Goal: Task Accomplishment & Management: Manage account settings

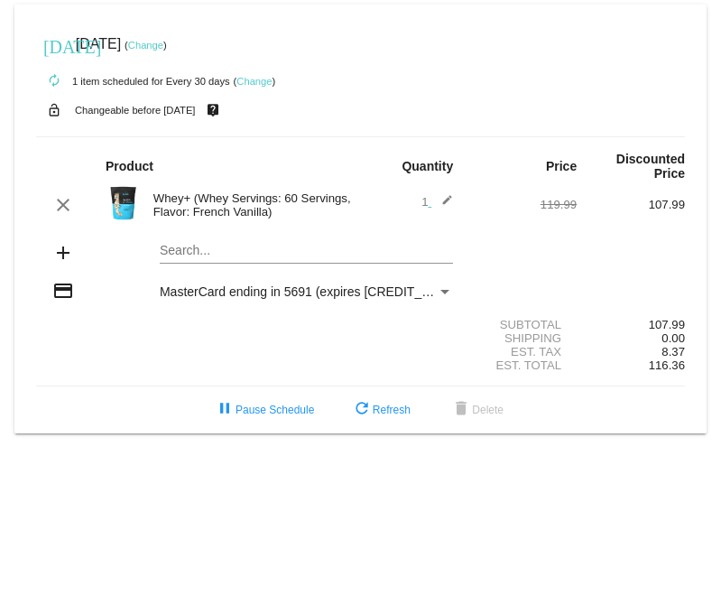
click at [260, 81] on link "Change" at bounding box center [253, 81] width 35 height 11
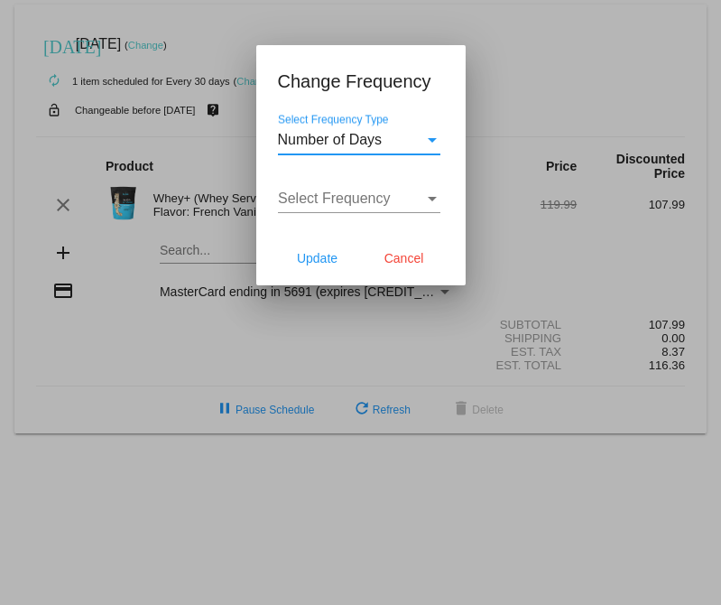
click at [435, 138] on div "Select Frequency Type" at bounding box center [432, 140] width 9 height 5
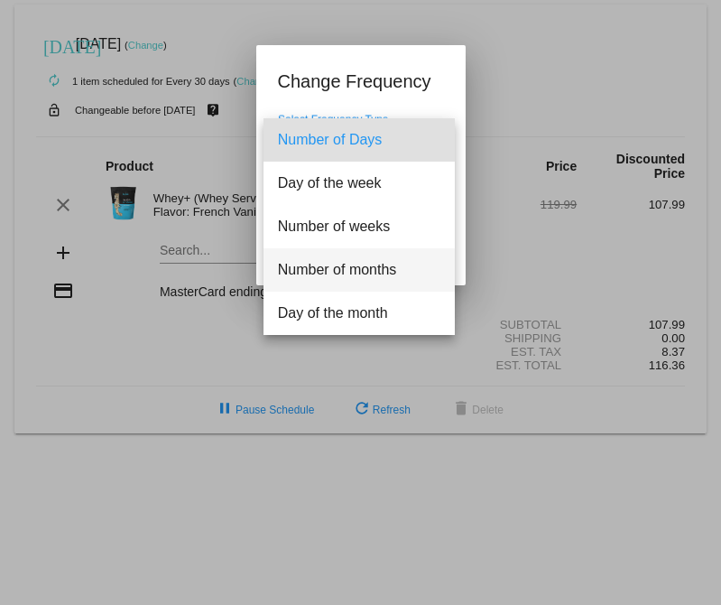
click at [339, 275] on span "Number of months" at bounding box center [359, 269] width 162 height 43
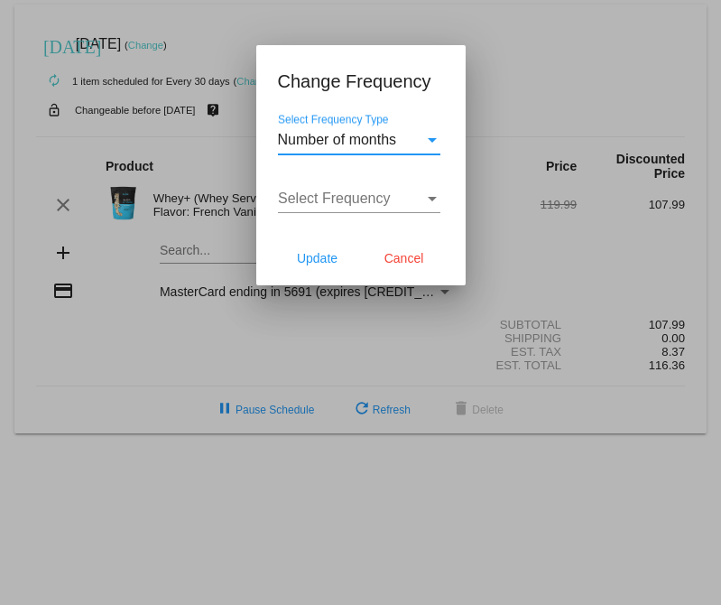
click at [430, 205] on div "Select Frequency" at bounding box center [432, 198] width 16 height 16
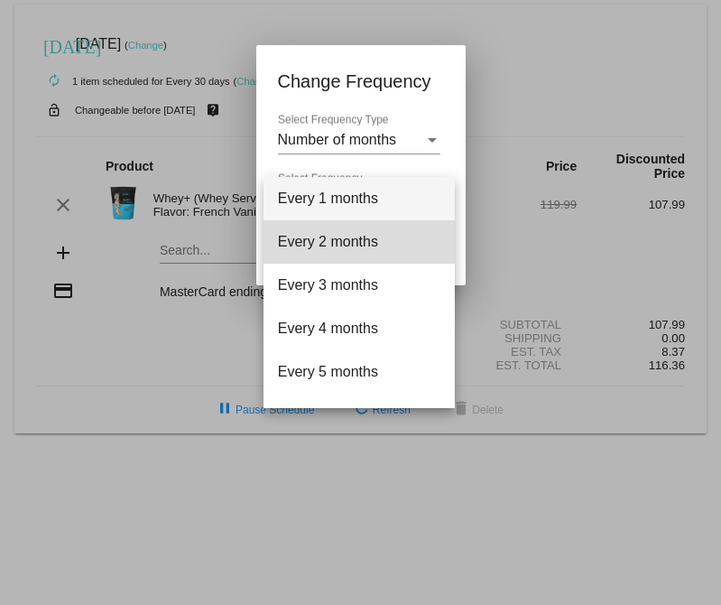
click at [361, 243] on span "Every 2 months" at bounding box center [359, 241] width 162 height 43
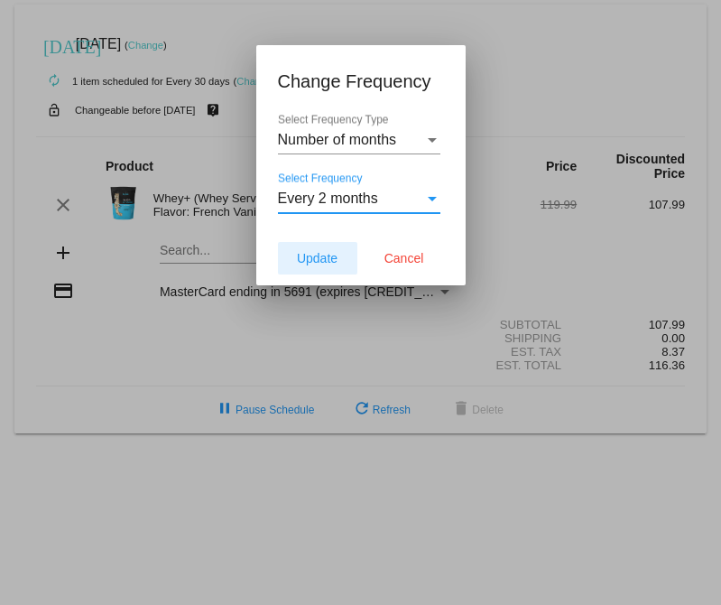
click at [326, 259] on span "Update" at bounding box center [317, 258] width 41 height 14
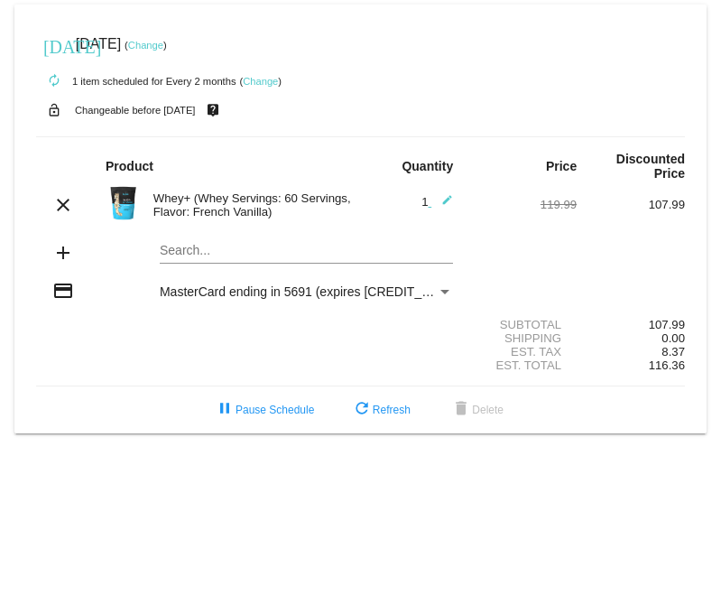
click at [175, 254] on mat-card "[DATE] [DATE] ( Change ) autorenew 1 item scheduled for Every 2 months ( Change…" at bounding box center [360, 219] width 692 height 429
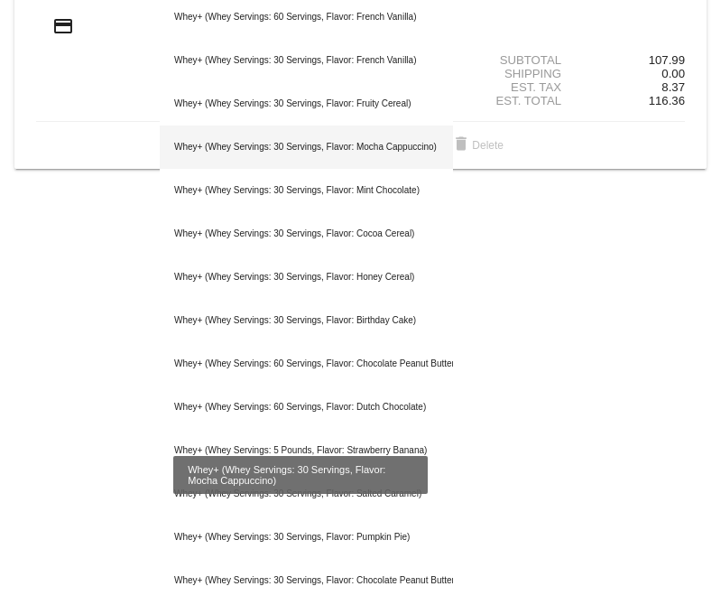
scroll to position [263, 0]
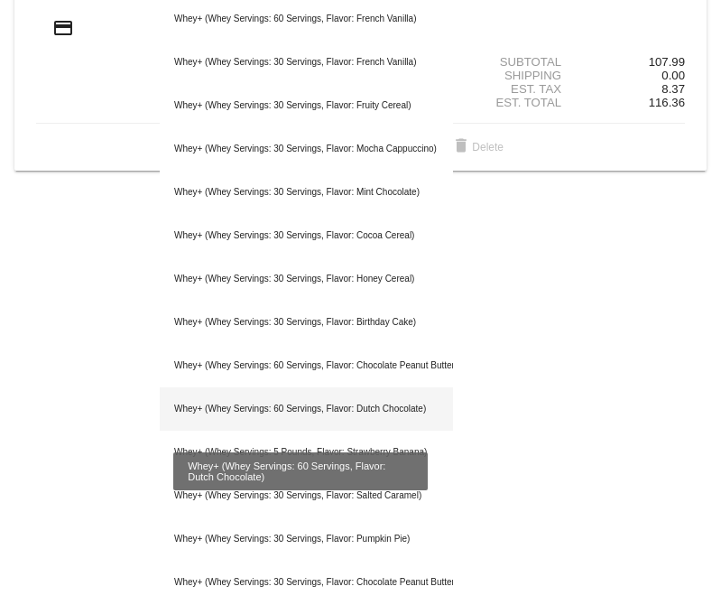
type input "whey"
click at [207, 405] on div "Whey+ (Whey Servings: 60 Servings, Flavor: Dutch Chocolate)" at bounding box center [306, 408] width 293 height 43
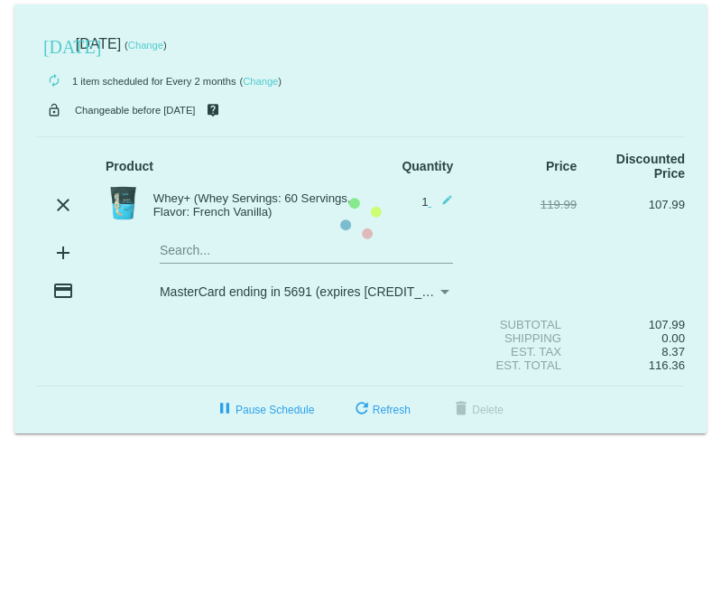
scroll to position [0, 0]
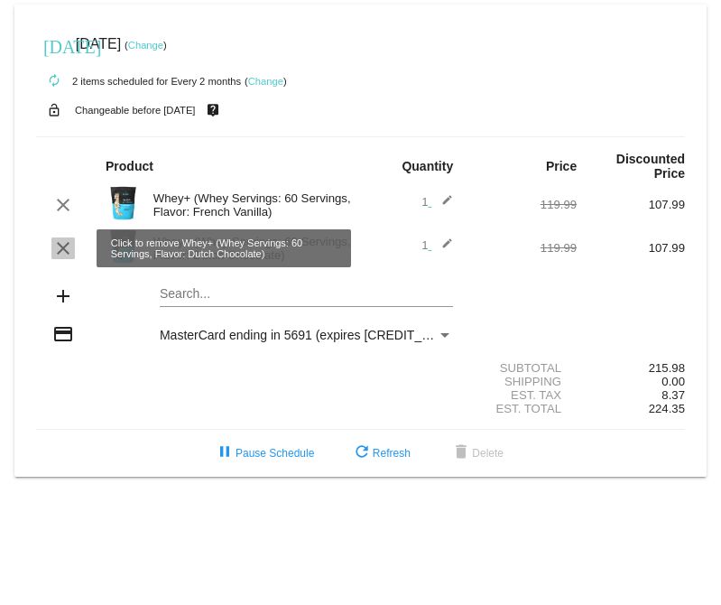
click at [59, 251] on mat-icon "clear" at bounding box center [63, 248] width 22 height 22
